Goal: Information Seeking & Learning: Understand process/instructions

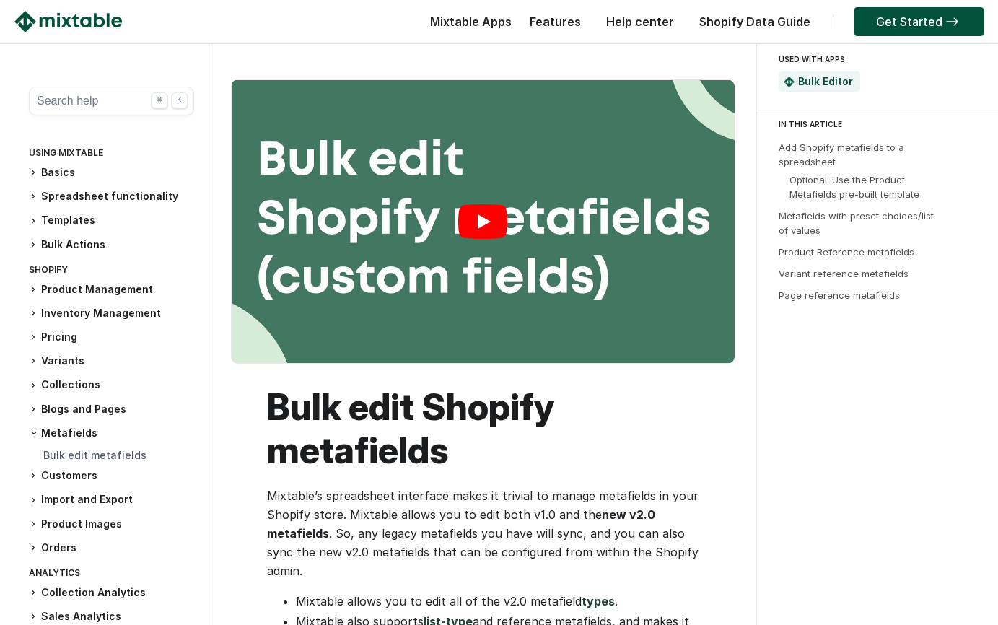
click at [484, 208] on link "Play" at bounding box center [483, 221] width 503 height 283
click at [116, 287] on h3 "Product Management" at bounding box center [111, 289] width 165 height 15
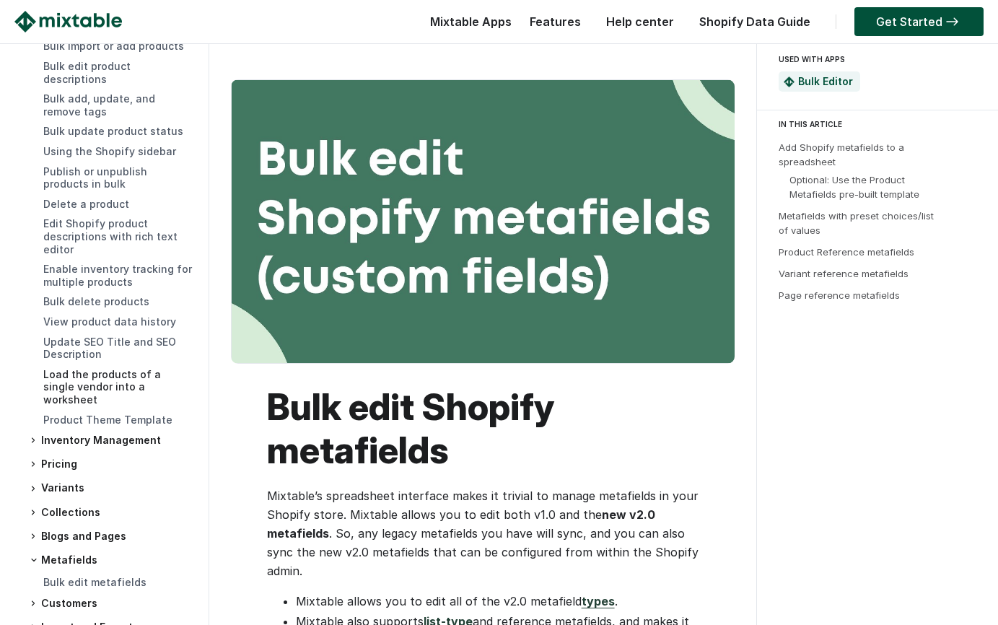
scroll to position [331, 0]
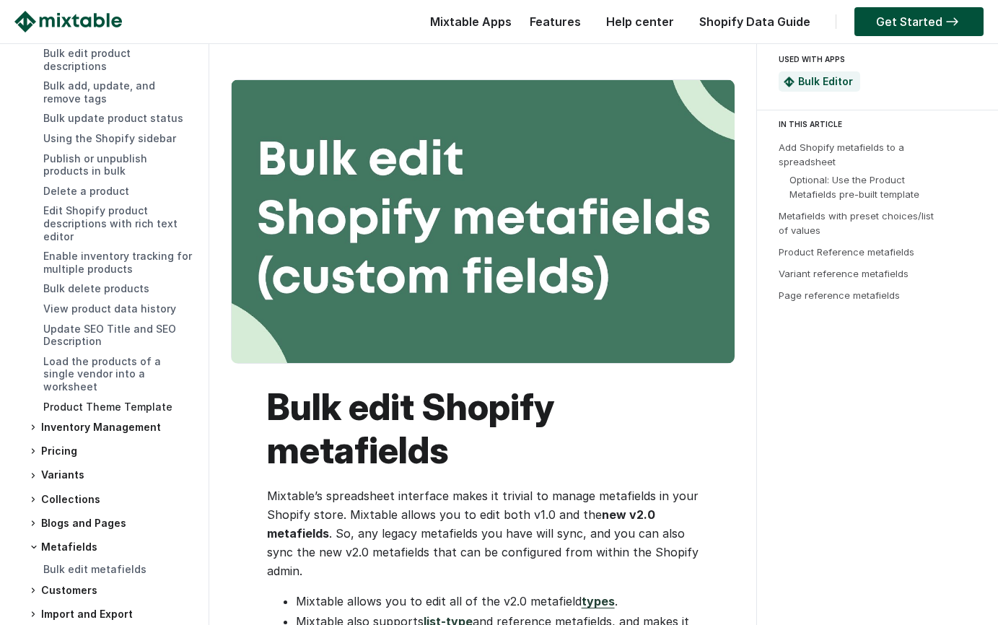
click at [115, 401] on link "Product Theme Template" at bounding box center [107, 407] width 129 height 12
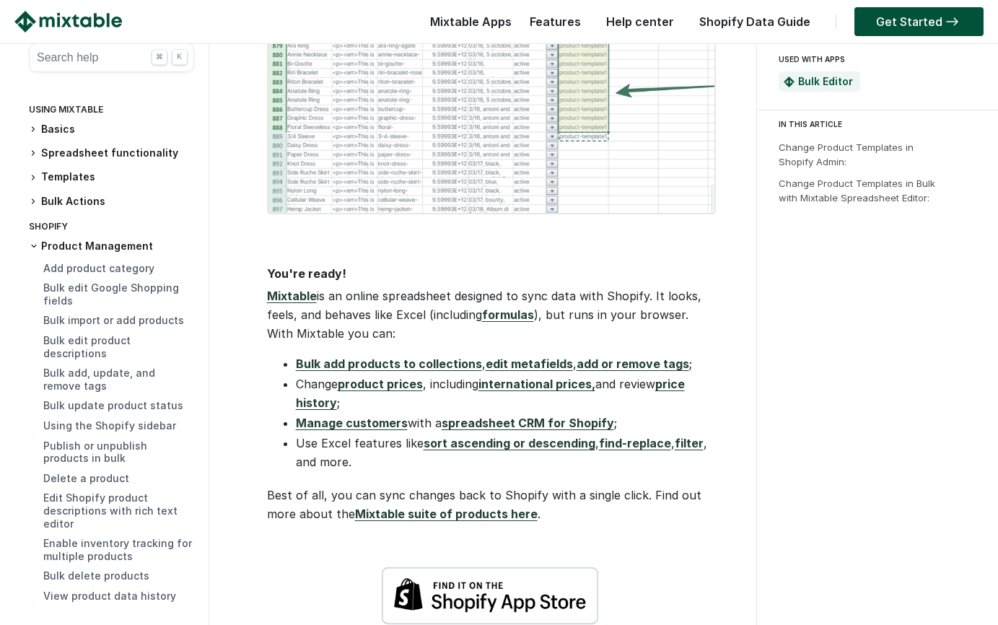
scroll to position [1254, 0]
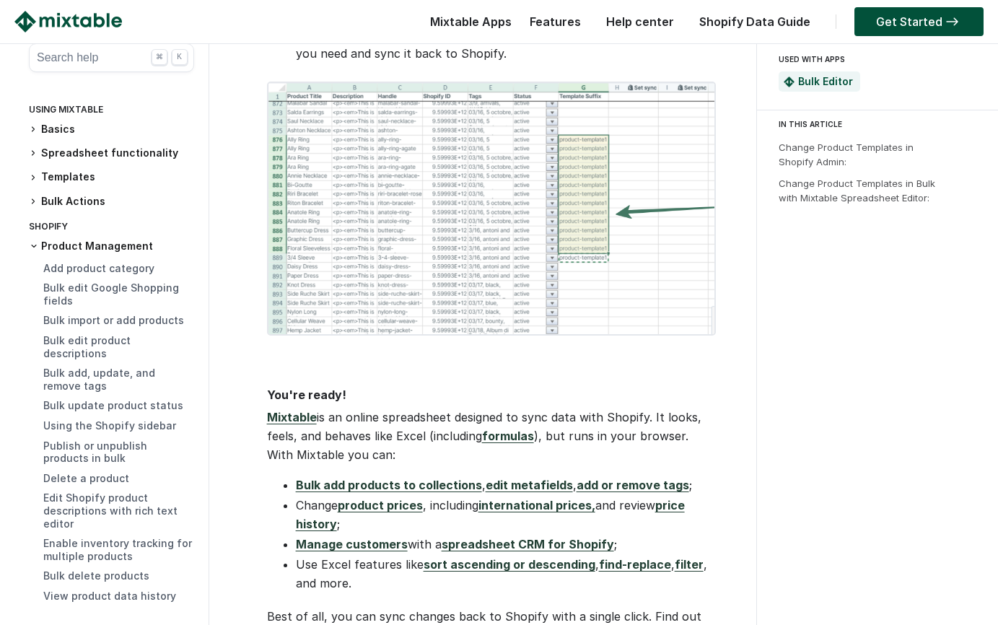
click at [104, 151] on h3 "Spreadsheet functionality" at bounding box center [111, 153] width 165 height 15
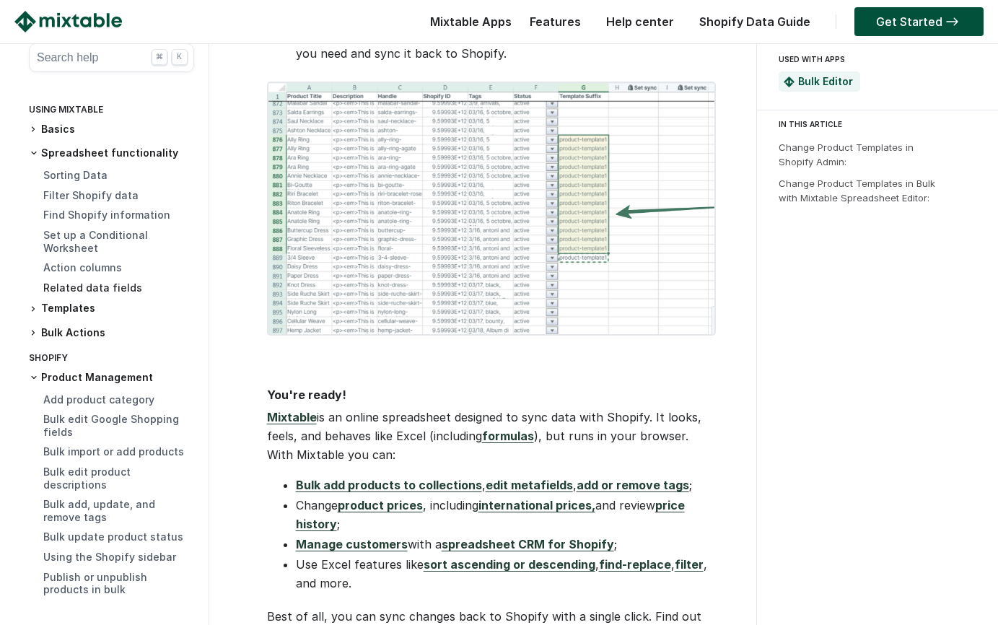
click at [86, 287] on link "Related data fields" at bounding box center [92, 287] width 99 height 12
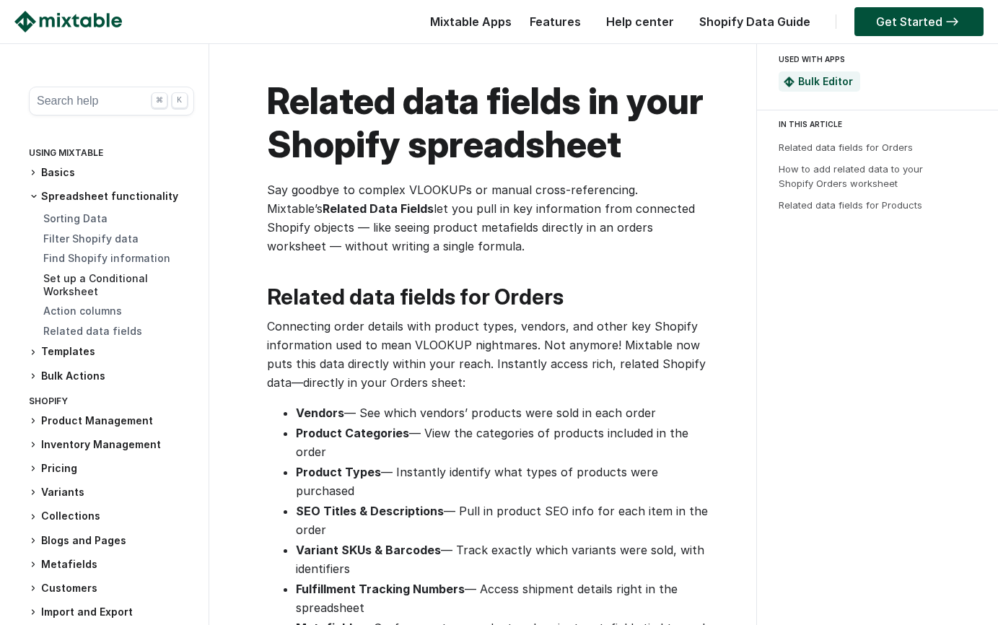
click at [87, 277] on link "Set up a Conditional Worksheet" at bounding box center [95, 284] width 105 height 25
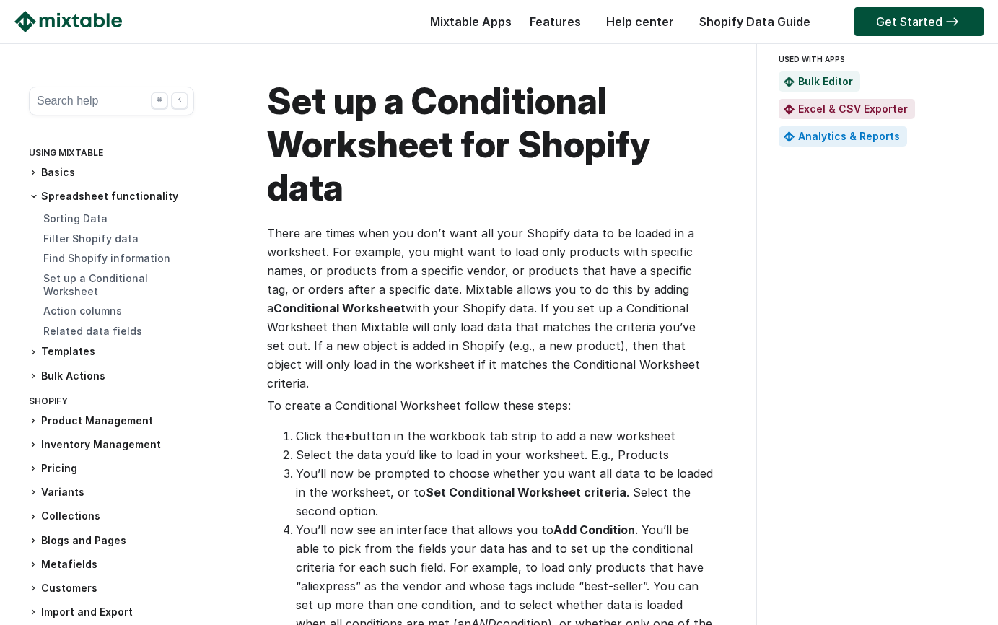
click at [279, 306] on strong "Conditional Worksheet" at bounding box center [340, 308] width 132 height 14
drag, startPoint x: 279, startPoint y: 306, endPoint x: 376, endPoint y: 307, distance: 96.7
click at [376, 307] on strong "Conditional Worksheet" at bounding box center [340, 308] width 132 height 14
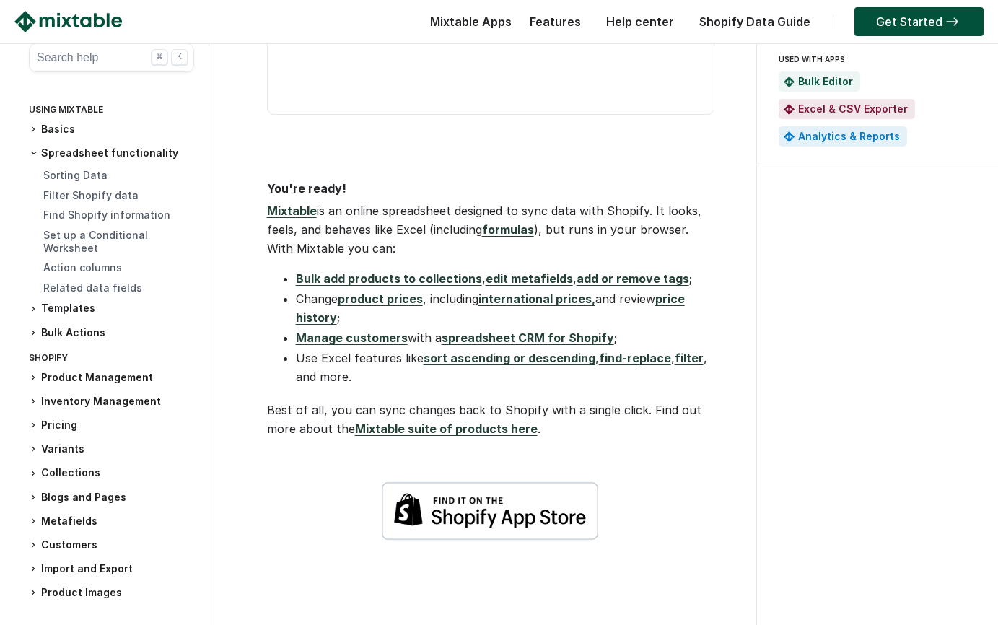
scroll to position [829, 0]
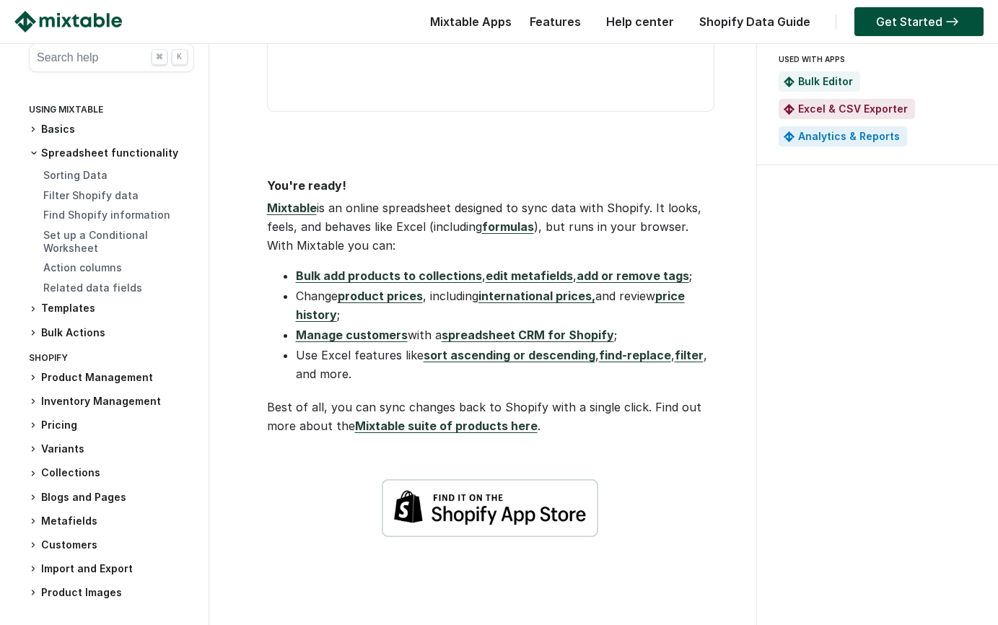
click at [507, 234] on link "formulas" at bounding box center [508, 226] width 52 height 14
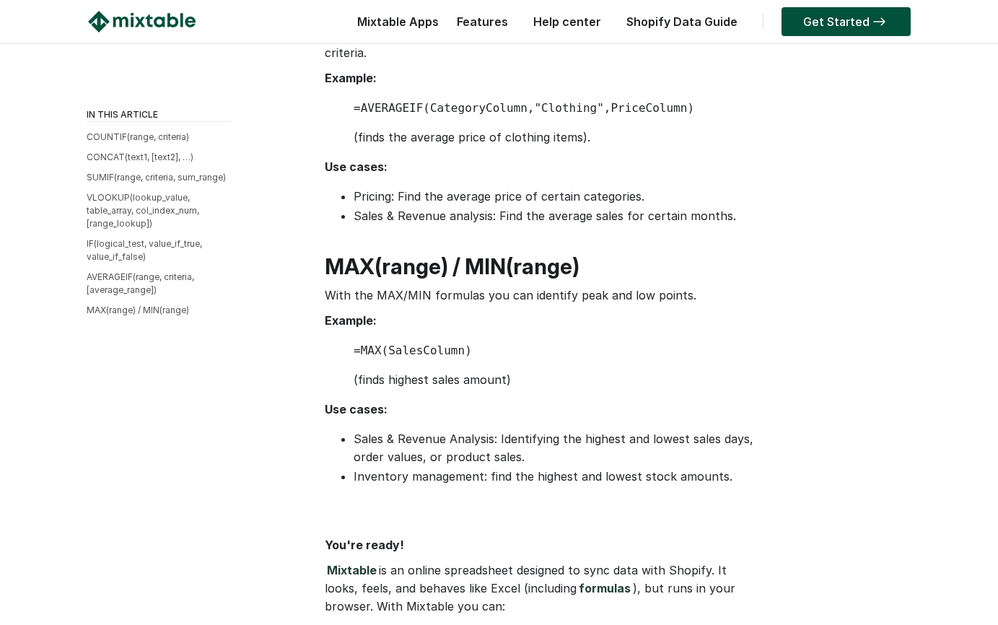
scroll to position [2059, 0]
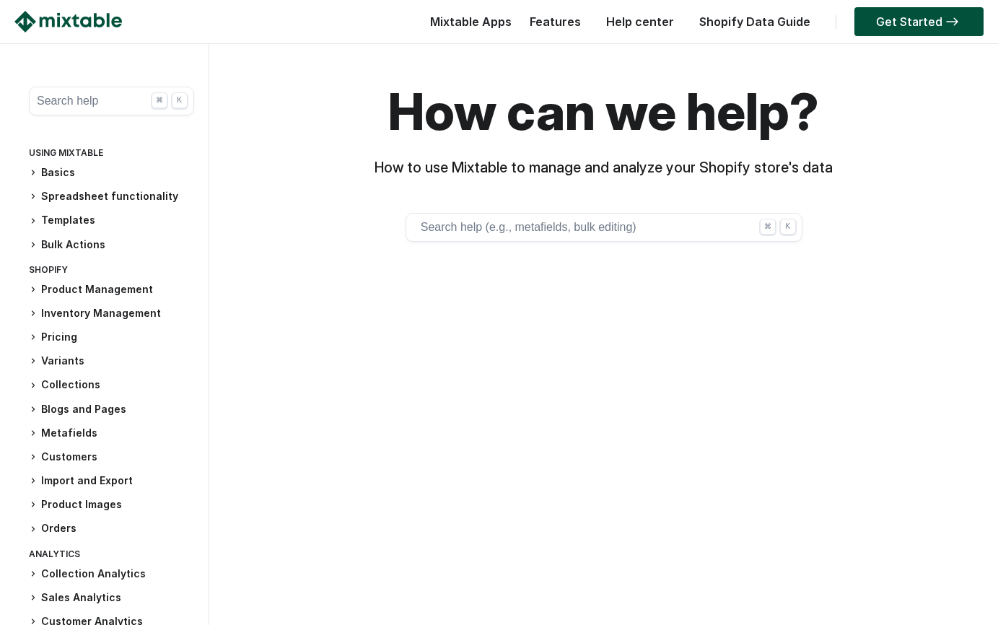
click at [528, 222] on button "Search help (e.g., metafields, bulk editing) ⌘ K" at bounding box center [604, 227] width 397 height 29
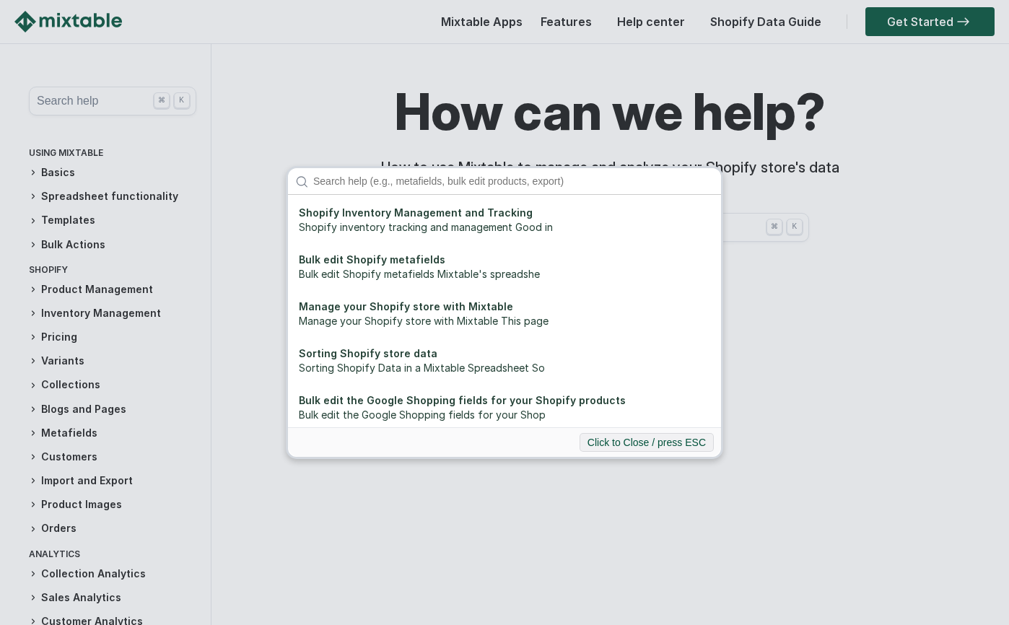
click at [455, 182] on input "Search" at bounding box center [513, 181] width 415 height 26
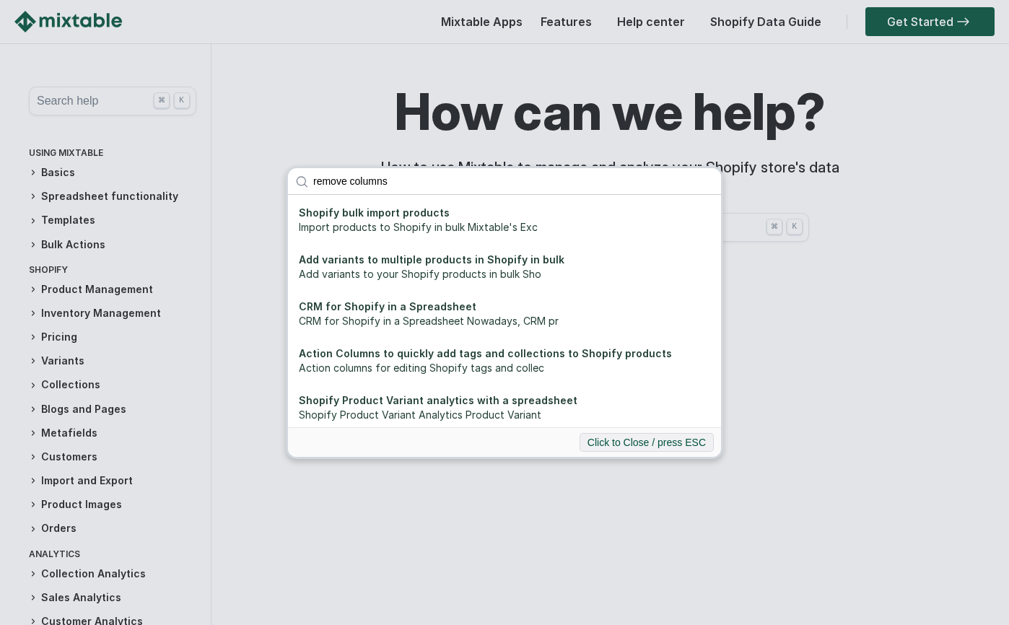
click at [402, 185] on input "remove columns" at bounding box center [513, 181] width 415 height 26
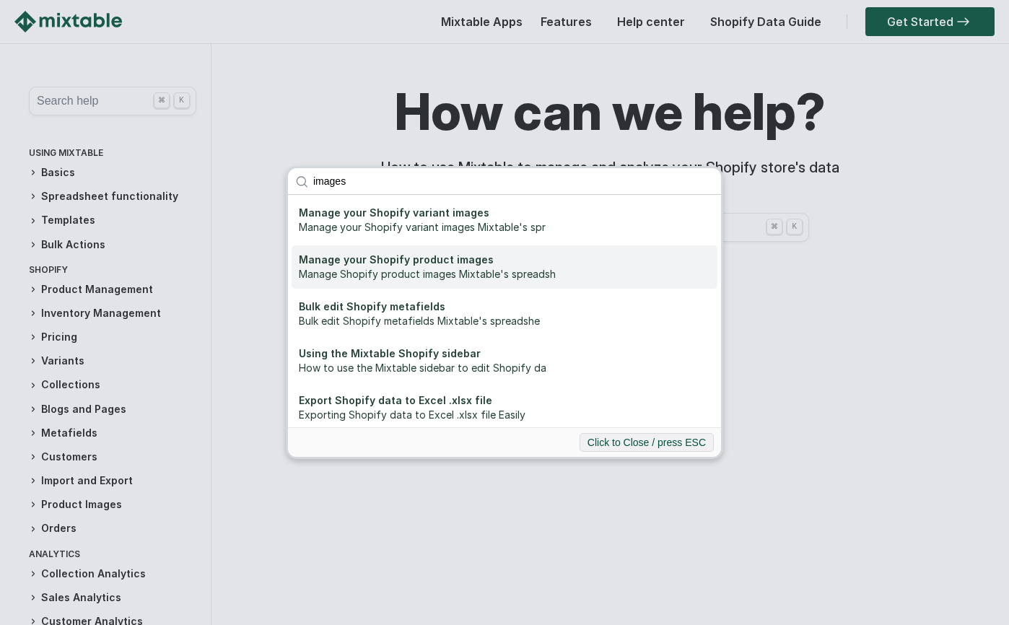
type input "images"
click at [531, 267] on div "Manage your Shopify product images" at bounding box center [504, 260] width 411 height 14
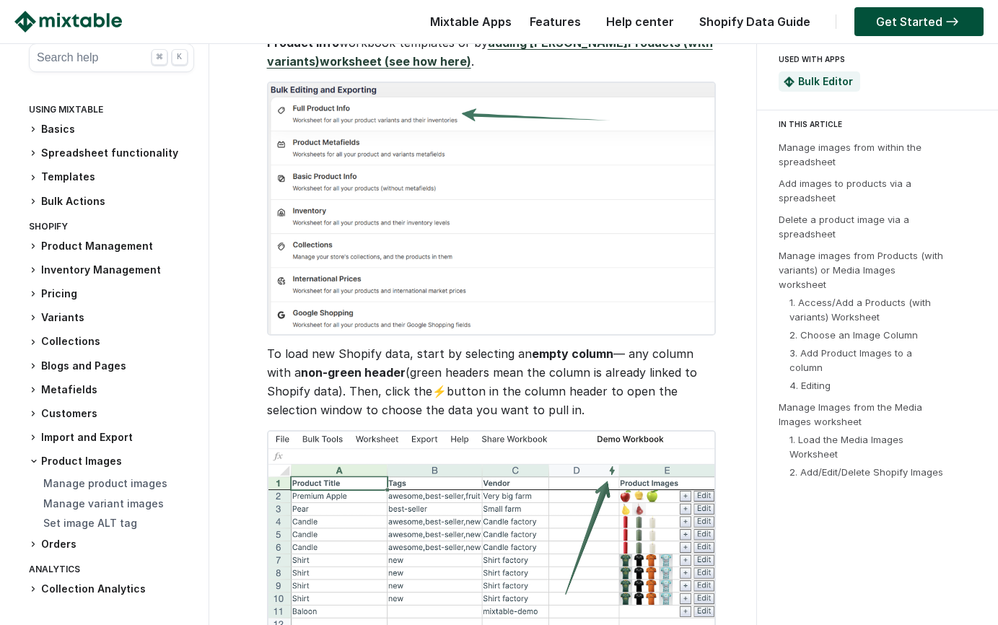
scroll to position [341, 0]
